Goal: Task Accomplishment & Management: Complete application form

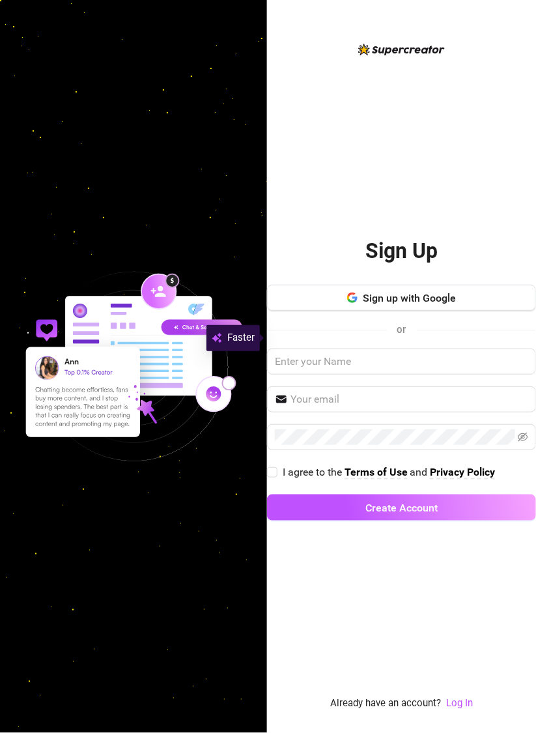
click at [446, 311] on button "Sign up with Google" at bounding box center [401, 298] width 269 height 26
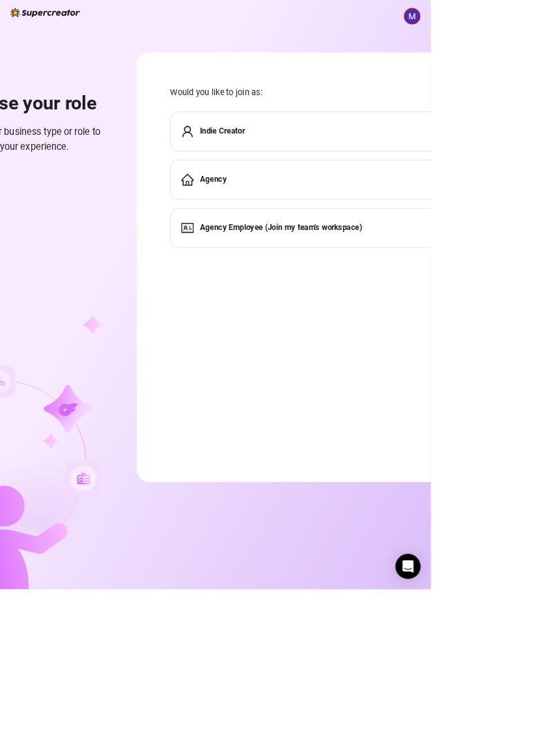
click at [345, 178] on div "Indie Creator" at bounding box center [418, 164] width 413 height 50
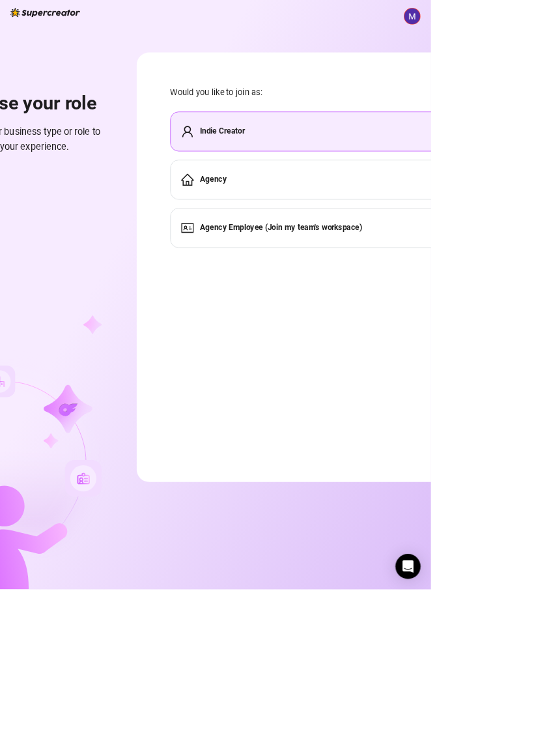
click at [306, 228] on div "Agency" at bounding box center [418, 224] width 413 height 50
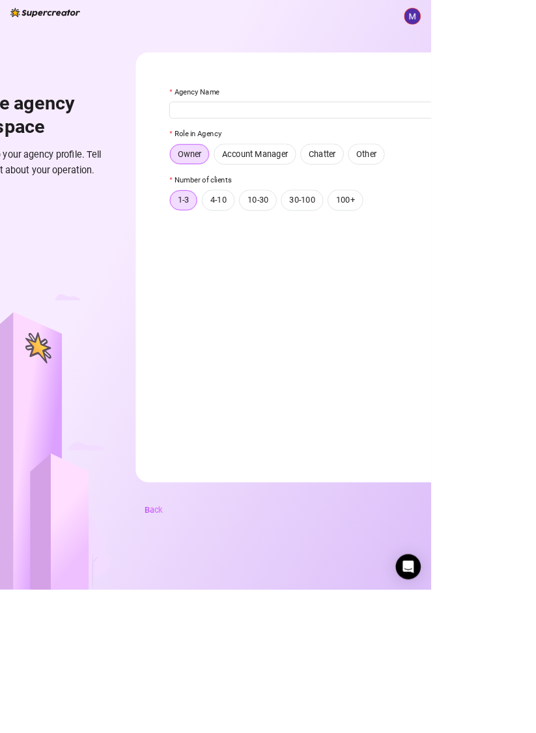
type input "A"
type input "Faceless Empire"
click at [270, 240] on label "4-10" at bounding box center [271, 249] width 41 height 26
click at [255, 252] on input "4-10" at bounding box center [255, 252] width 0 height 0
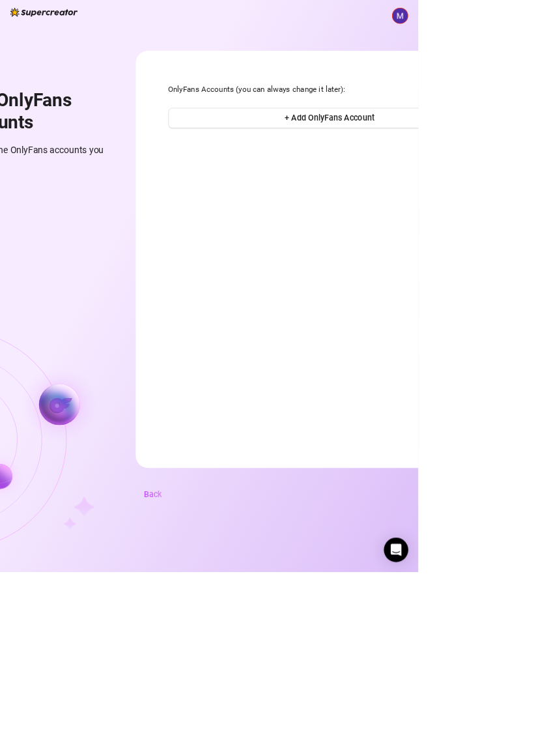
click at [482, 139] on button "+ Add OnlyFans Account" at bounding box center [422, 151] width 413 height 26
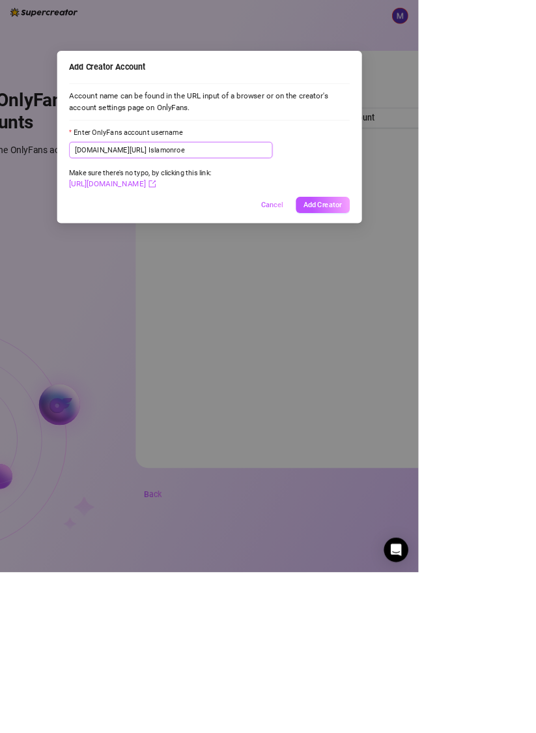
type input "Islamonroe"
click at [448, 268] on button "Add Creator" at bounding box center [413, 262] width 69 height 21
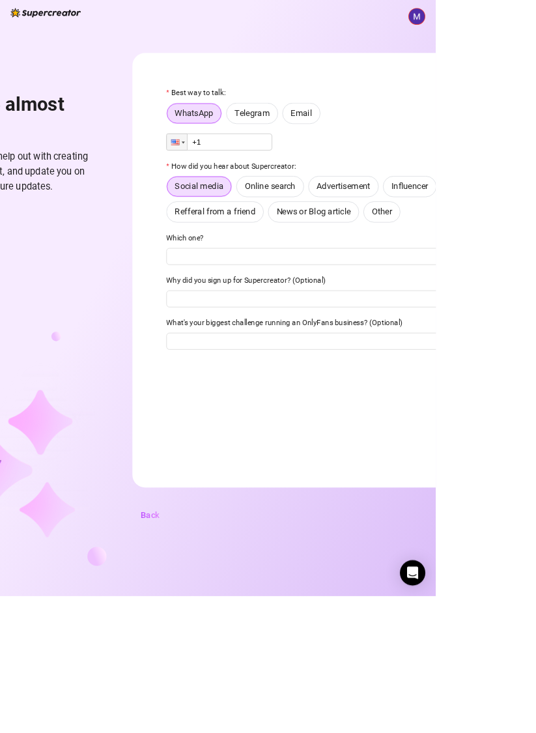
click at [398, 261] on span "News or Blog article" at bounding box center [385, 260] width 91 height 12
click at [334, 264] on input "News or Blog article" at bounding box center [334, 264] width 0 height 0
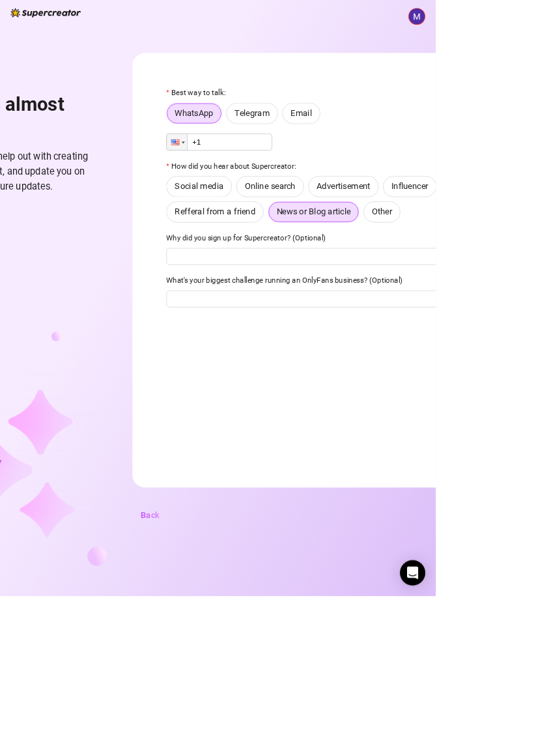
click at [305, 149] on label "Telegram" at bounding box center [310, 139] width 64 height 26
click at [282, 143] on input "Telegram" at bounding box center [282, 143] width 0 height 0
click at [300, 142] on span "Telegram" at bounding box center [310, 139] width 43 height 12
click at [283, 143] on input "Telegram" at bounding box center [283, 143] width 0 height 0
click at [226, 139] on span "WhatsApp" at bounding box center [239, 139] width 48 height 12
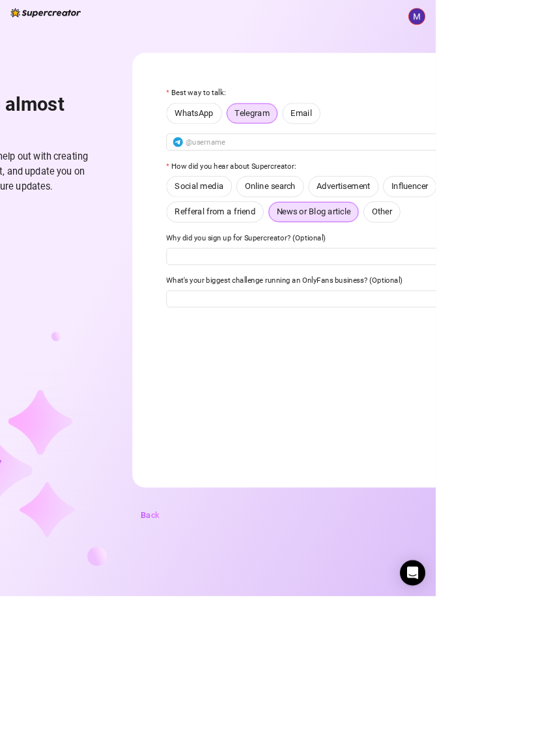
click at [209, 143] on input "WhatsApp" at bounding box center [209, 143] width 0 height 0
click at [225, 167] on div at bounding box center [217, 175] width 25 height 20
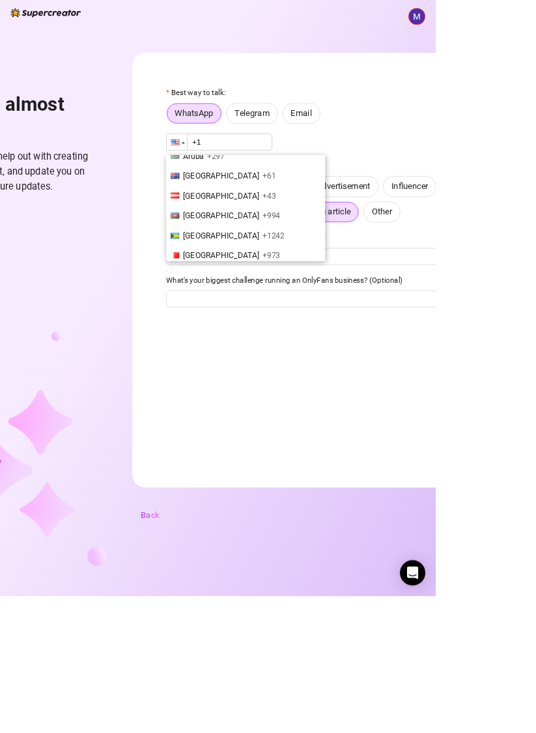
scroll to position [338, 0]
click at [323, 210] on span "+61" at bounding box center [331, 215] width 16 height 12
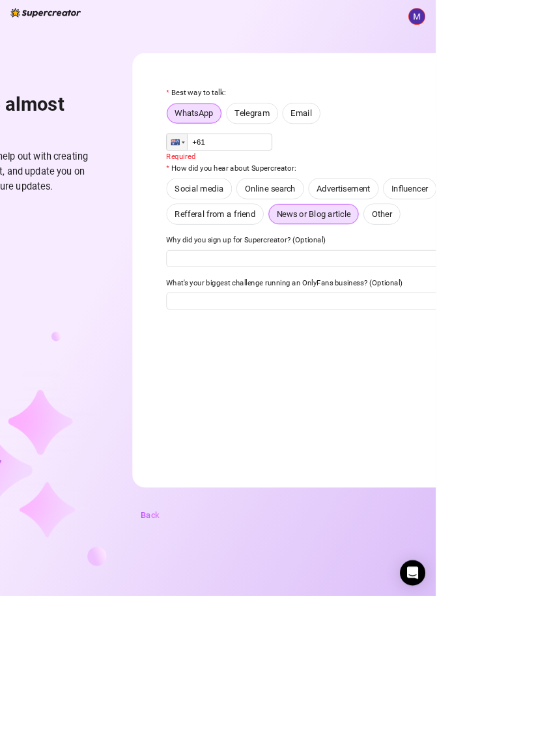
click at [308, 177] on input "+61" at bounding box center [270, 174] width 130 height 21
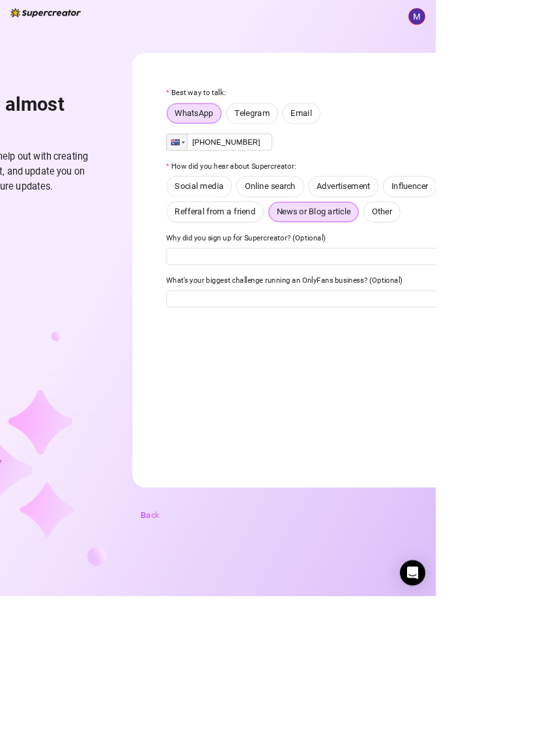
type input "[PHONE_NUMBER]"
click at [506, 235] on span "Influencer" at bounding box center [504, 229] width 45 height 12
click at [475, 233] on input "Influencer" at bounding box center [475, 233] width 0 height 0
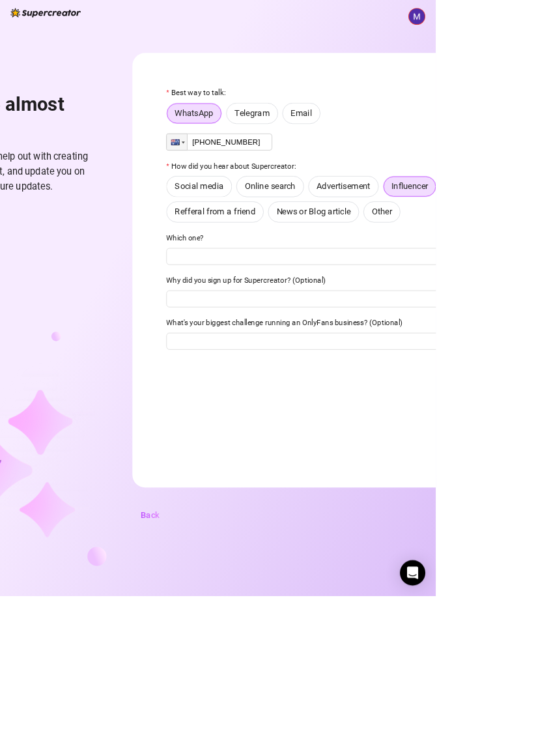
click at [425, 233] on span "Advertisement" at bounding box center [423, 229] width 66 height 12
click at [383, 233] on input "Advertisement" at bounding box center [383, 233] width 0 height 0
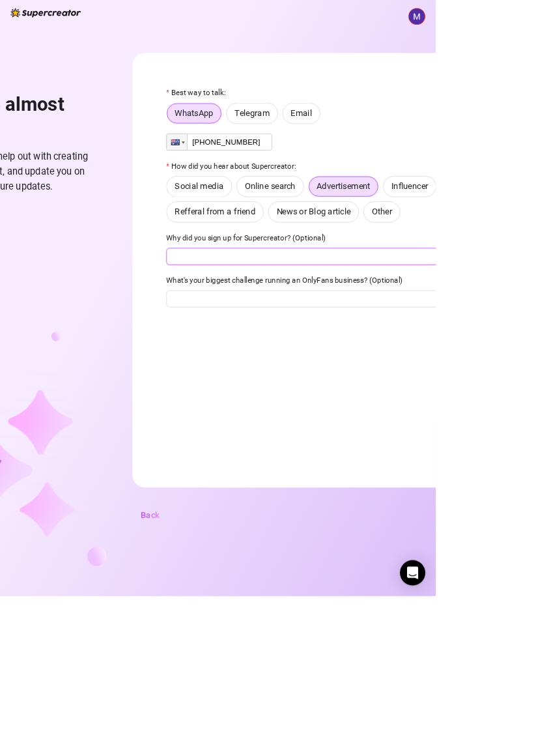
click at [426, 320] on input "Why did you sign up for Supercreator? (Optional)" at bounding box center [411, 315] width 413 height 21
type input "Test"
click at [375, 370] on input "What's your biggest challenge running an OnlyFans business? (Optional)" at bounding box center [411, 367] width 413 height 21
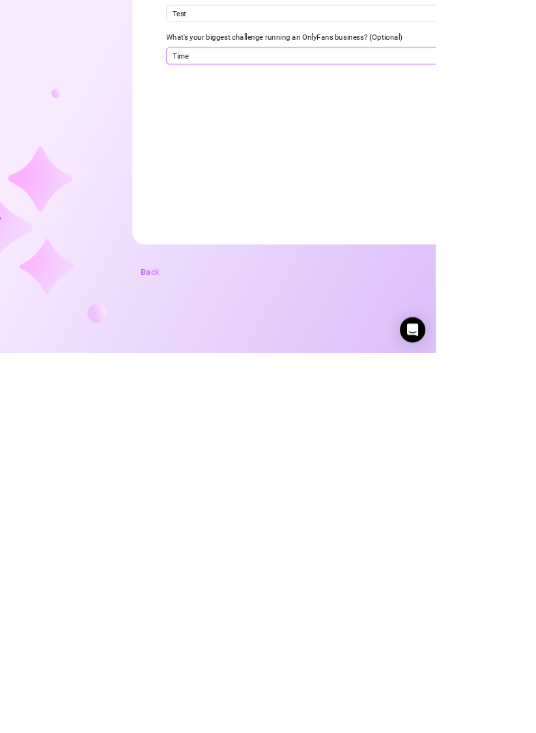
scroll to position [0, 0]
type input "Time"
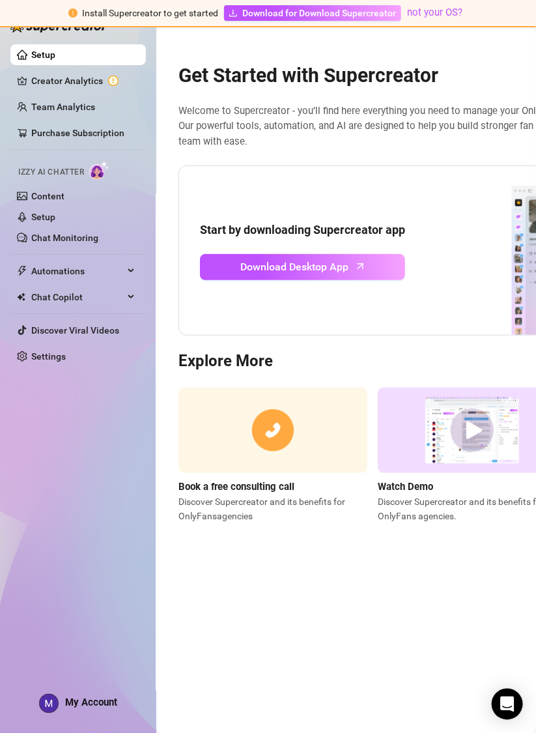
scroll to position [0, 2]
click at [343, 275] on span "Download Desktop App" at bounding box center [294, 267] width 108 height 16
